Goal: Navigation & Orientation: Find specific page/section

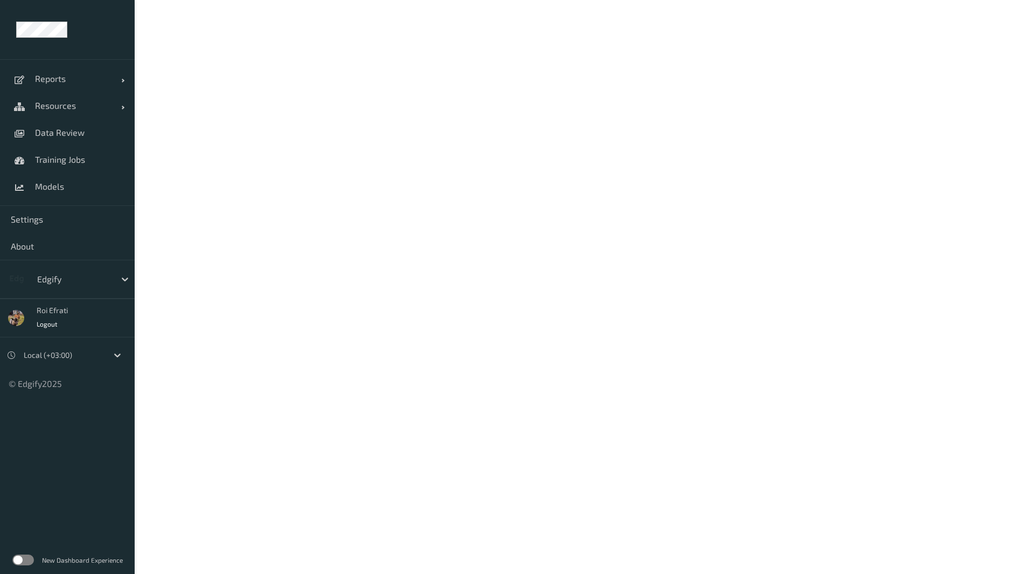
click at [28, 561] on label at bounding box center [23, 559] width 22 height 11
click at [36, 217] on span "Settings" at bounding box center [67, 219] width 113 height 11
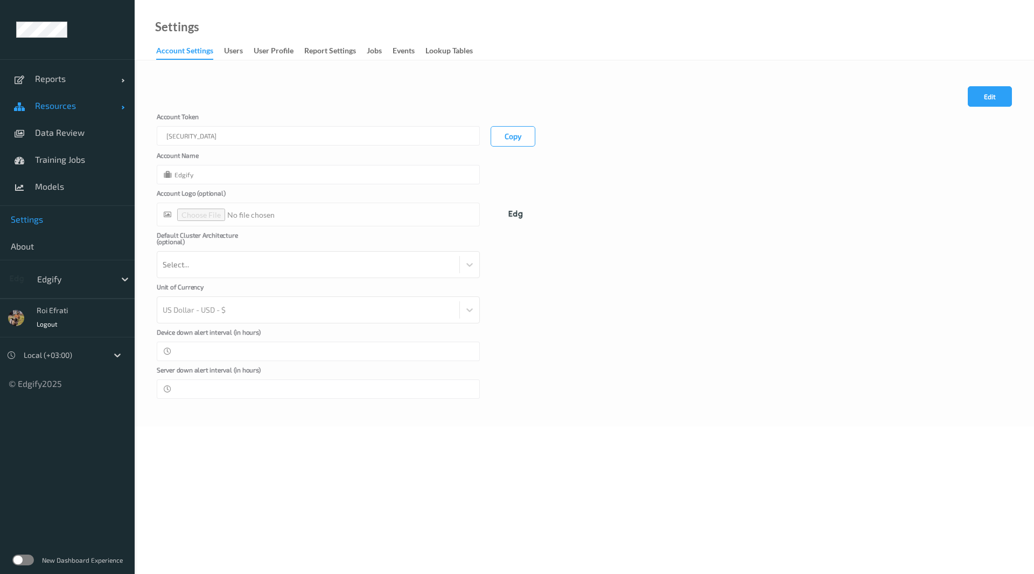
click at [52, 111] on link "Resources" at bounding box center [67, 105] width 135 height 27
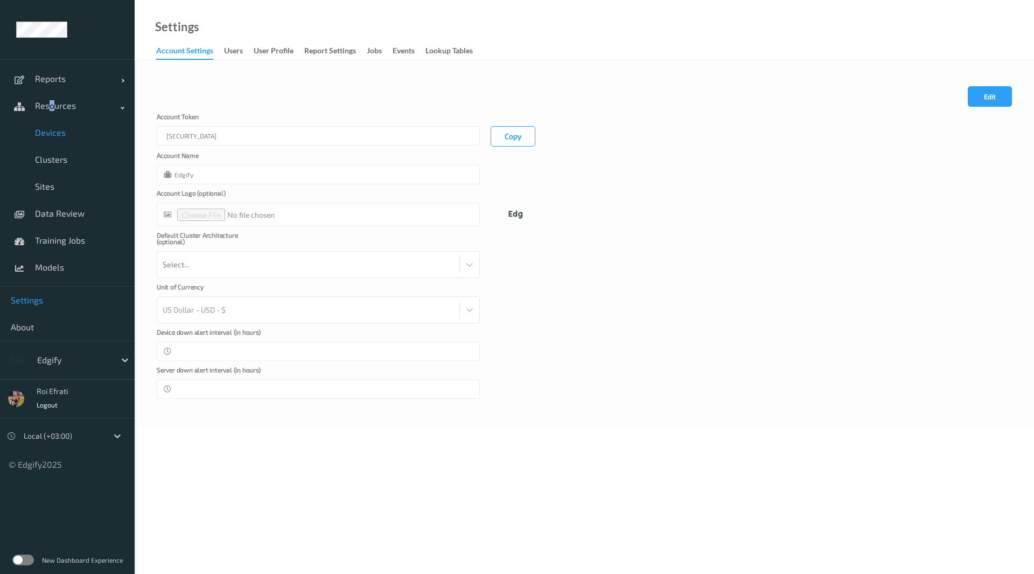
click at [55, 135] on span "Devices" at bounding box center [79, 132] width 89 height 11
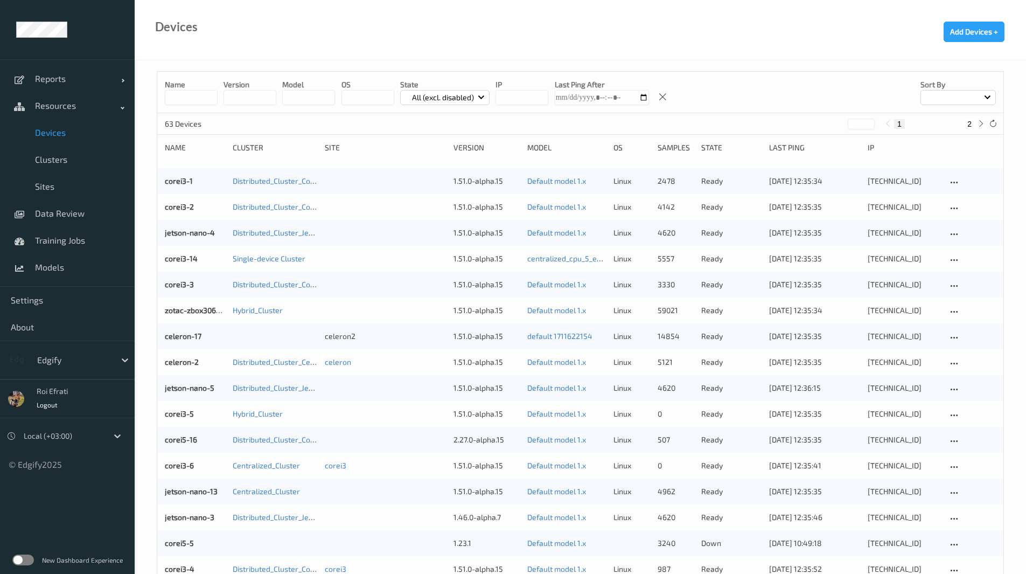
click at [25, 558] on label at bounding box center [23, 559] width 22 height 11
